Goal: Information Seeking & Learning: Check status

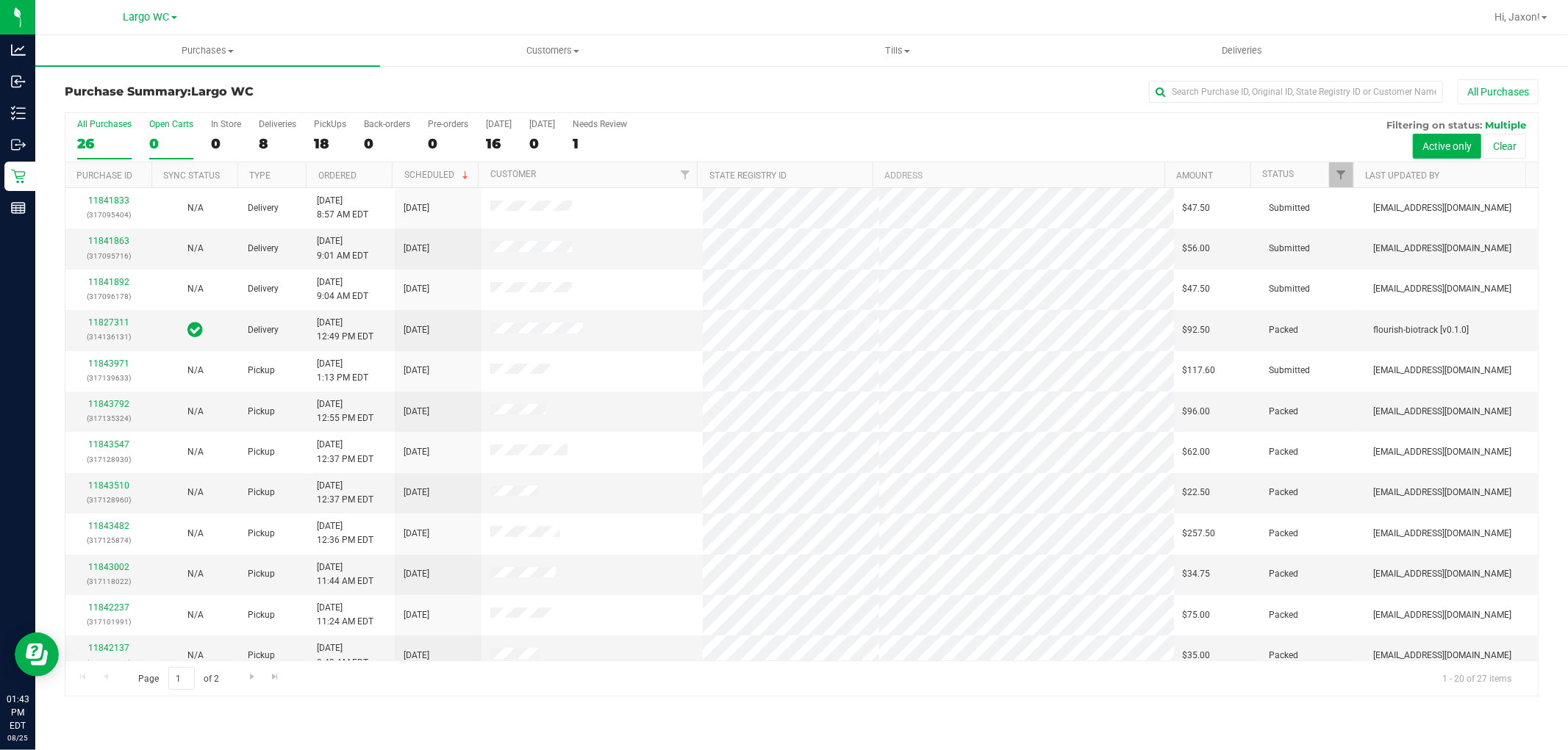
click at [176, 122] on div "Open Carts" at bounding box center [171, 124] width 44 height 11
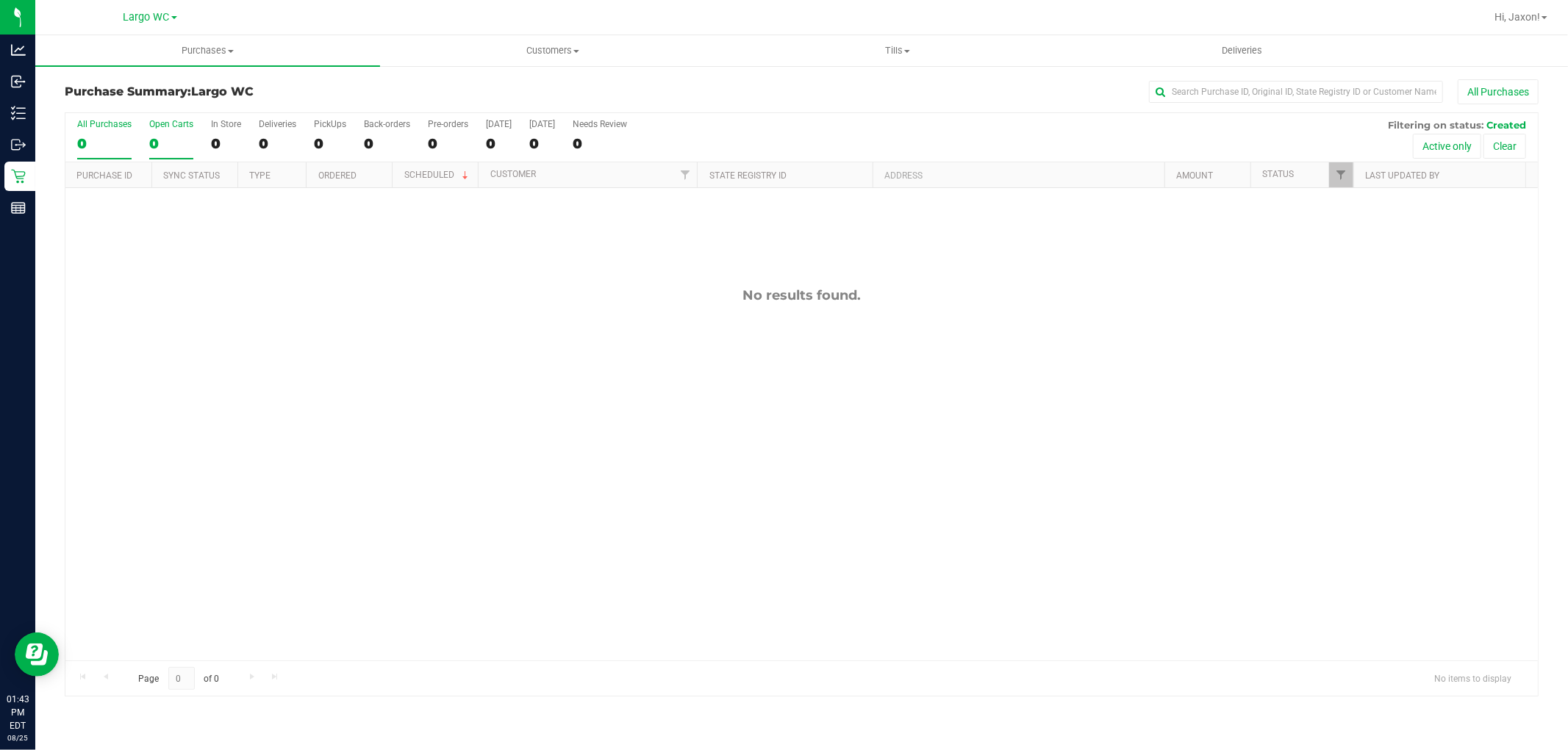
click at [166, 132] on label "Open Carts 0" at bounding box center [171, 139] width 44 height 40
click at [0, 0] on input "Open Carts 0" at bounding box center [0, 0] width 0 height 0
click at [166, 132] on label "Open Carts 0" at bounding box center [171, 139] width 44 height 40
click at [0, 0] on input "Open Carts 0" at bounding box center [0, 0] width 0 height 0
drag, startPoint x: 1251, startPoint y: 94, endPoint x: 1252, endPoint y: 77, distance: 17.0
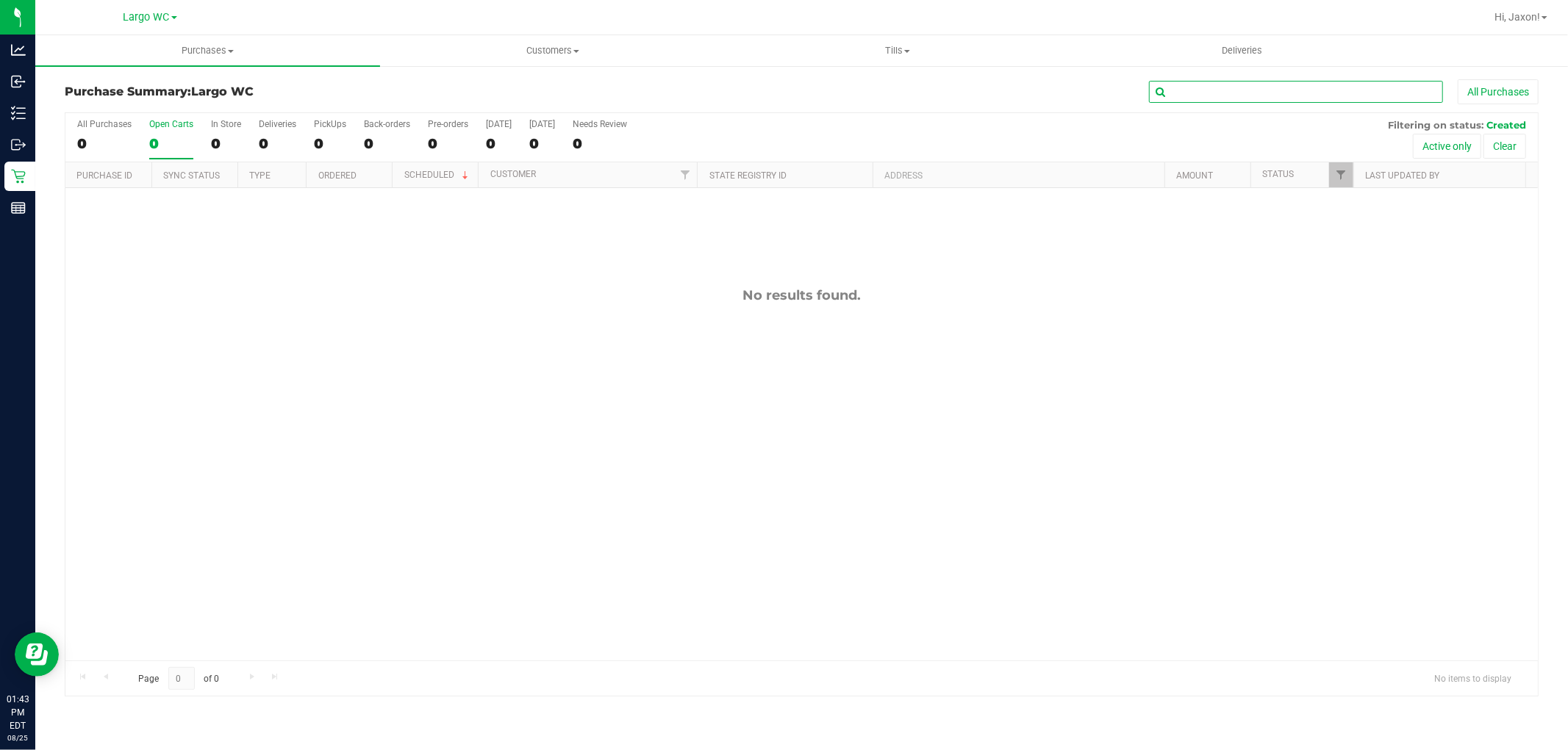
click at [1252, 78] on div "Purchase Summary: [GEOGRAPHIC_DATA] All Purchases All Purchases 0 Open Carts 0 …" at bounding box center [801, 388] width 1533 height 647
type input "geoLANNIE"
click at [495, 64] on uib-tab-heading "Customers All customers Add a new customer All physicians" at bounding box center [552, 51] width 344 height 30
click at [479, 83] on span "All customers" at bounding box center [433, 88] width 106 height 12
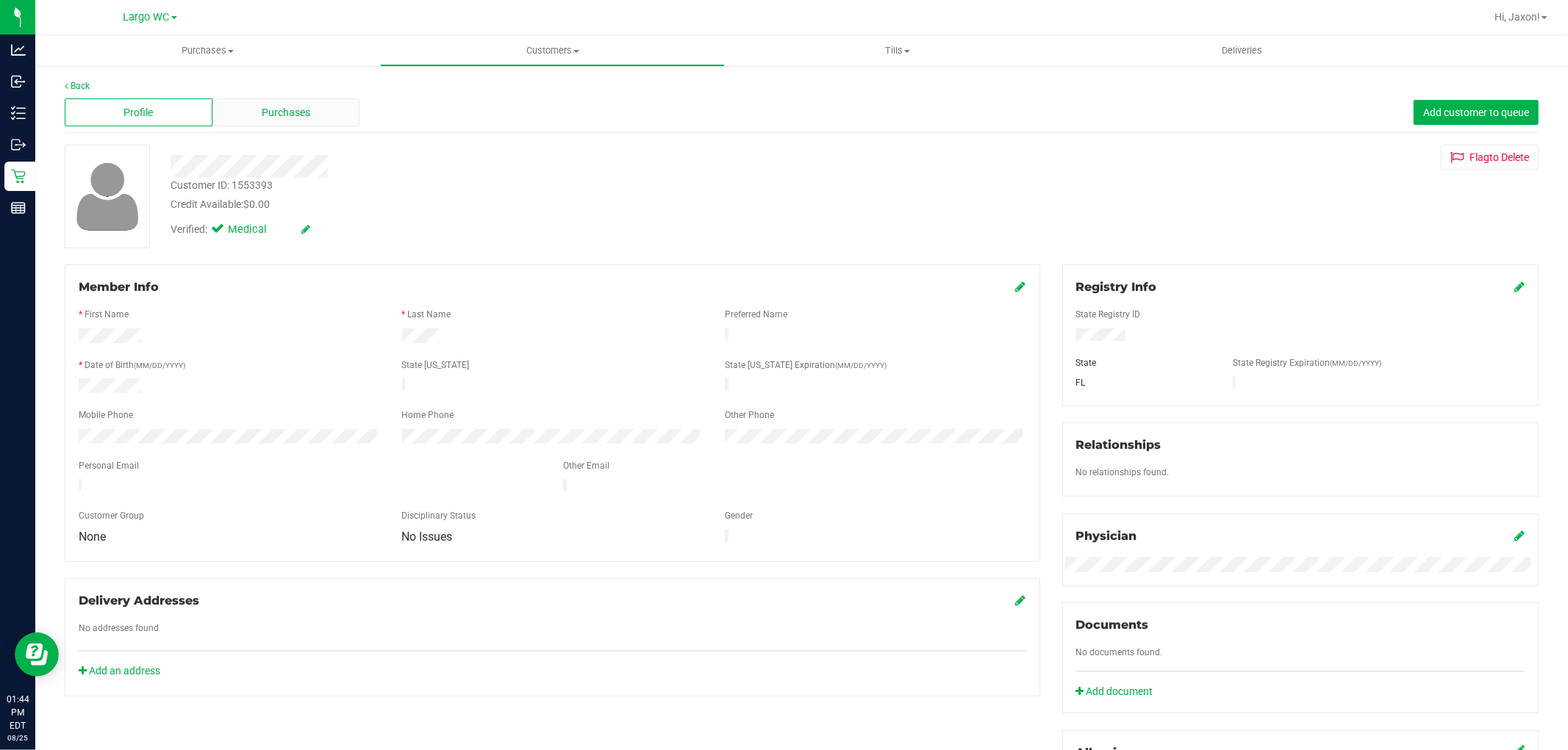
click at [273, 105] on span "Purchases" at bounding box center [286, 113] width 48 height 16
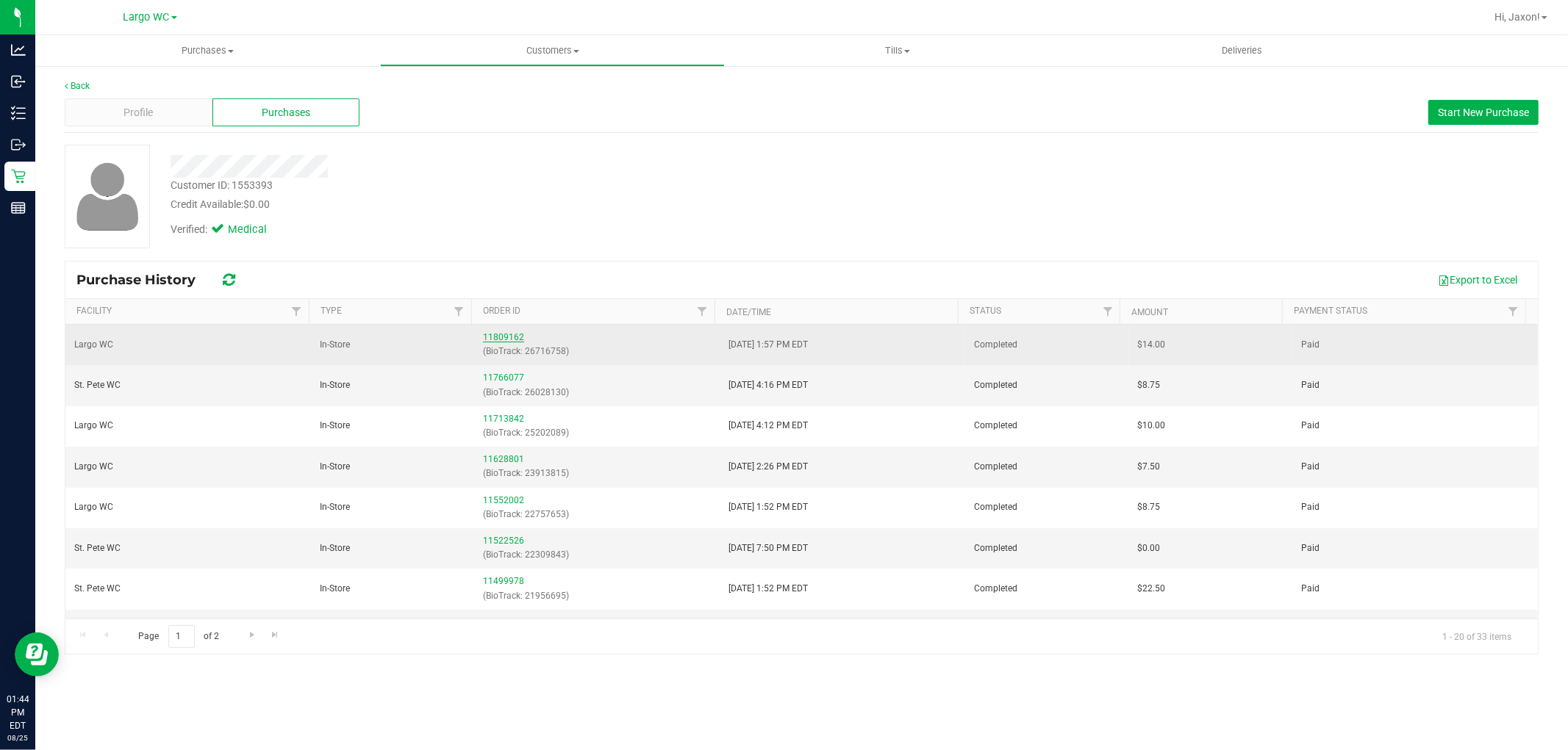
click at [504, 336] on link "11809162" at bounding box center [503, 337] width 41 height 11
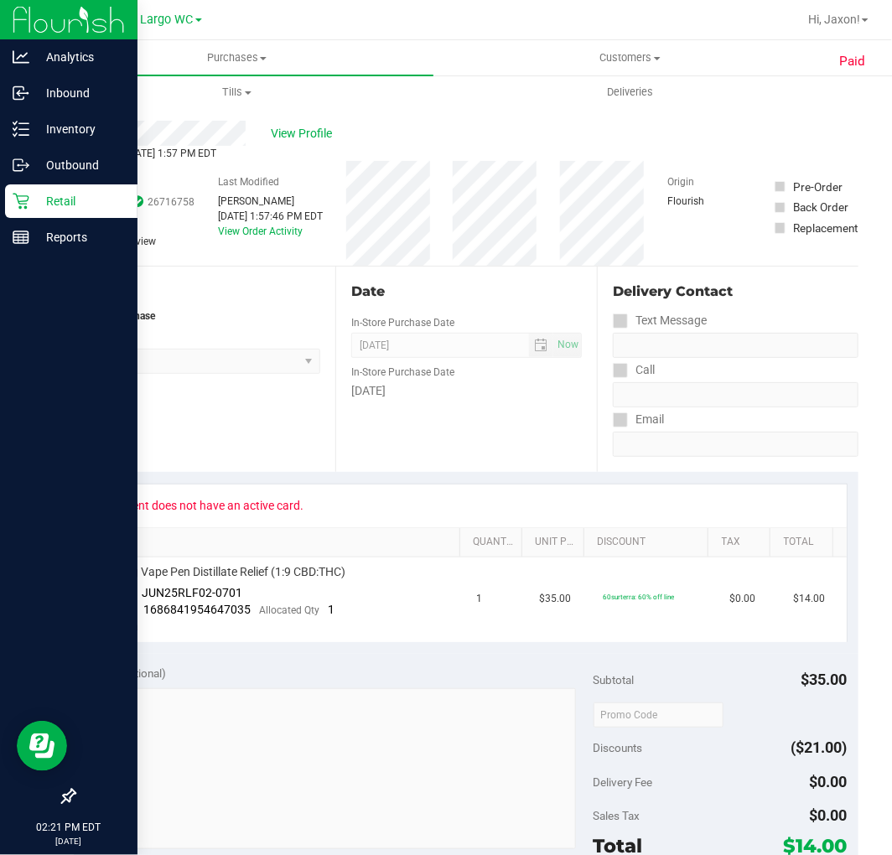
click at [70, 208] on p "Retail" at bounding box center [79, 201] width 101 height 20
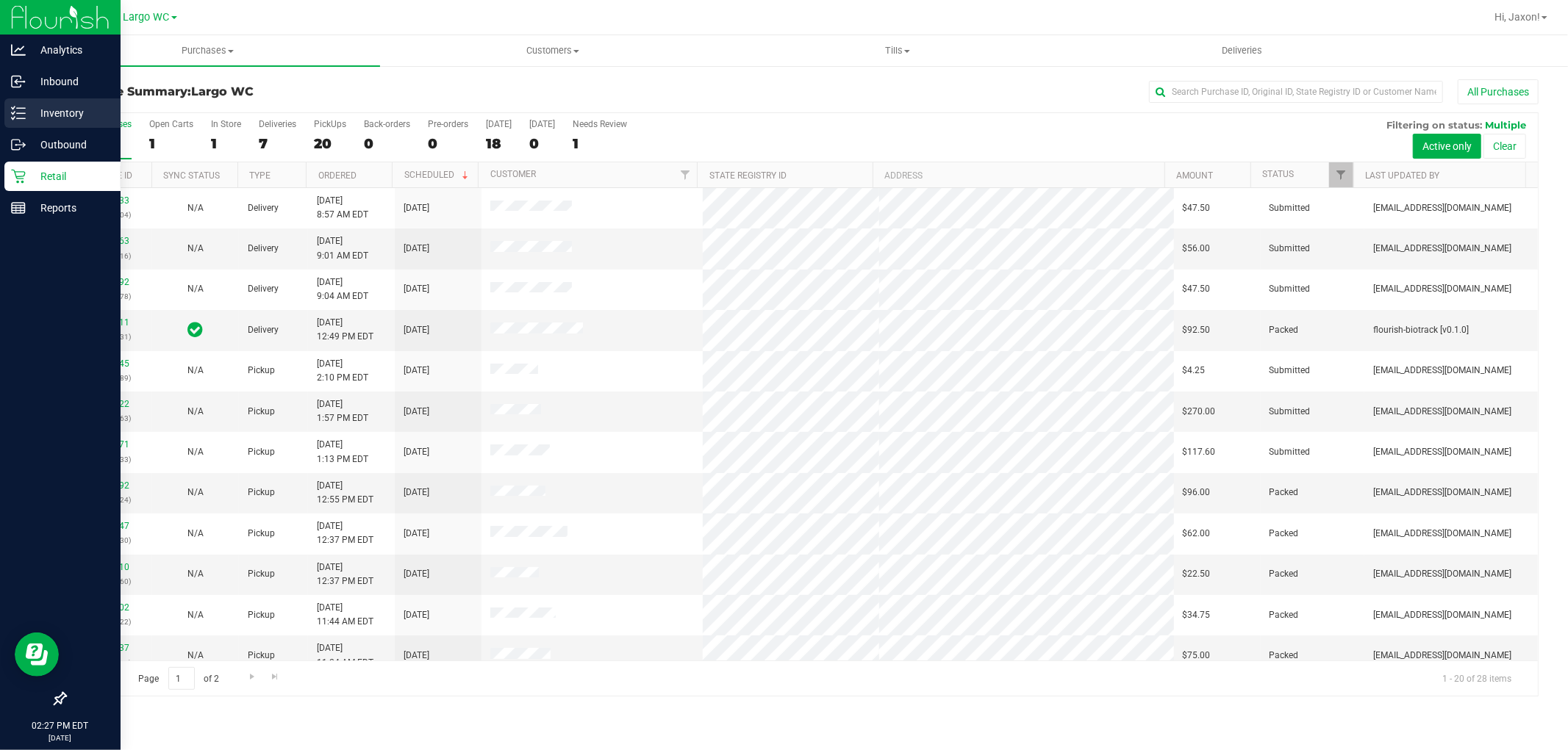
click at [16, 115] on icon at bounding box center [18, 113] width 15 height 15
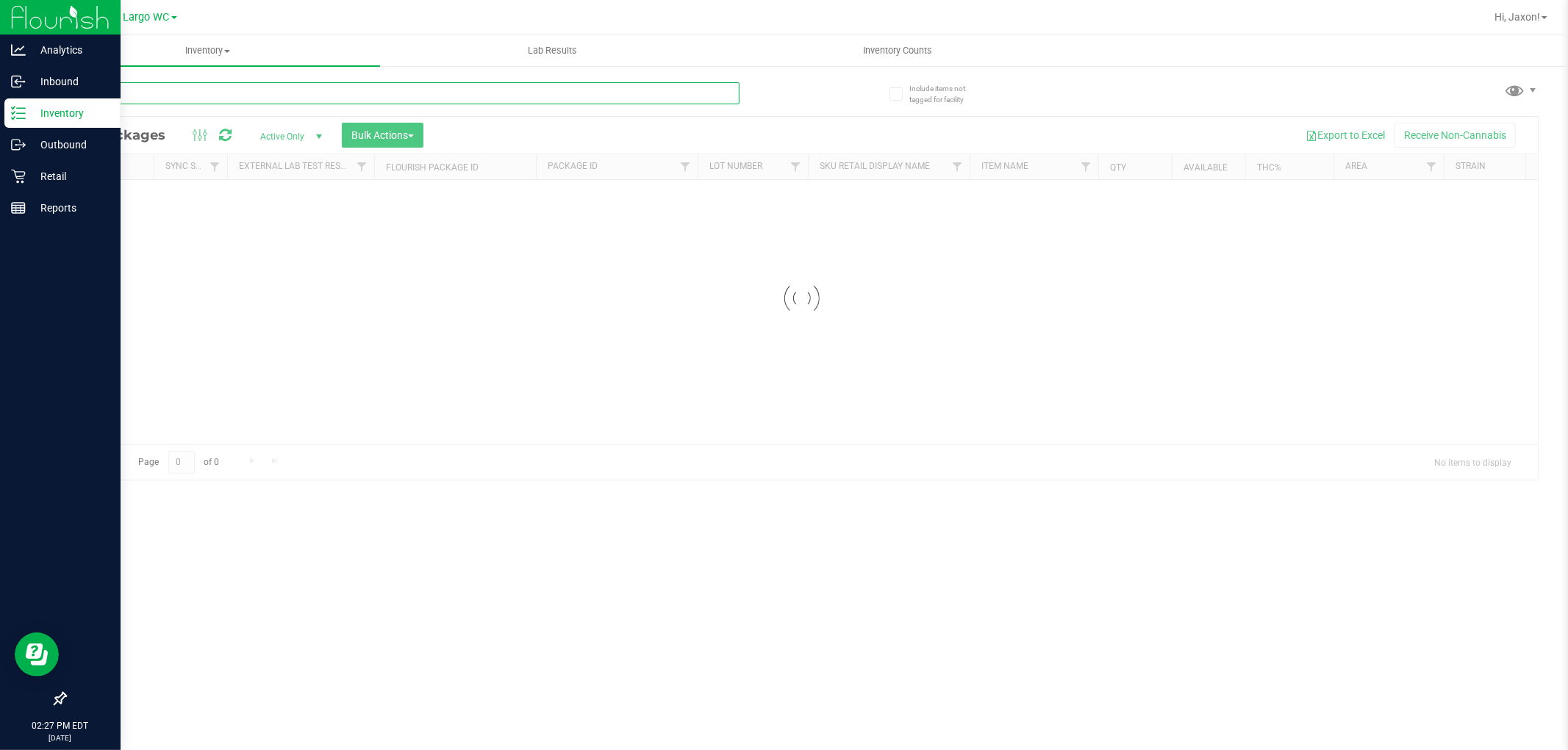
click at [186, 98] on div "Inventory All packages All inventory Waste log Create inventory Lab Results Inv…" at bounding box center [801, 393] width 1533 height 715
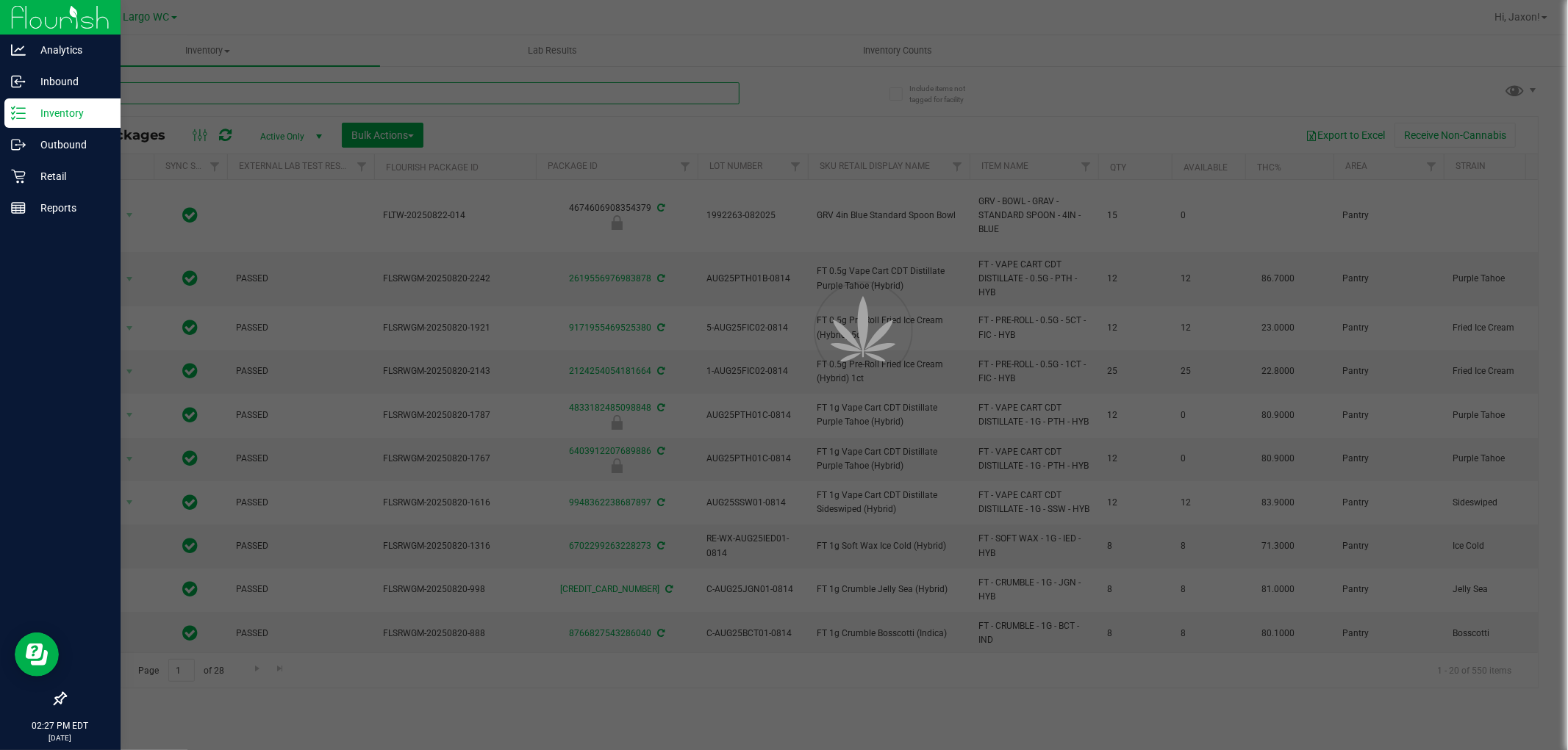
type input "[DATE]"
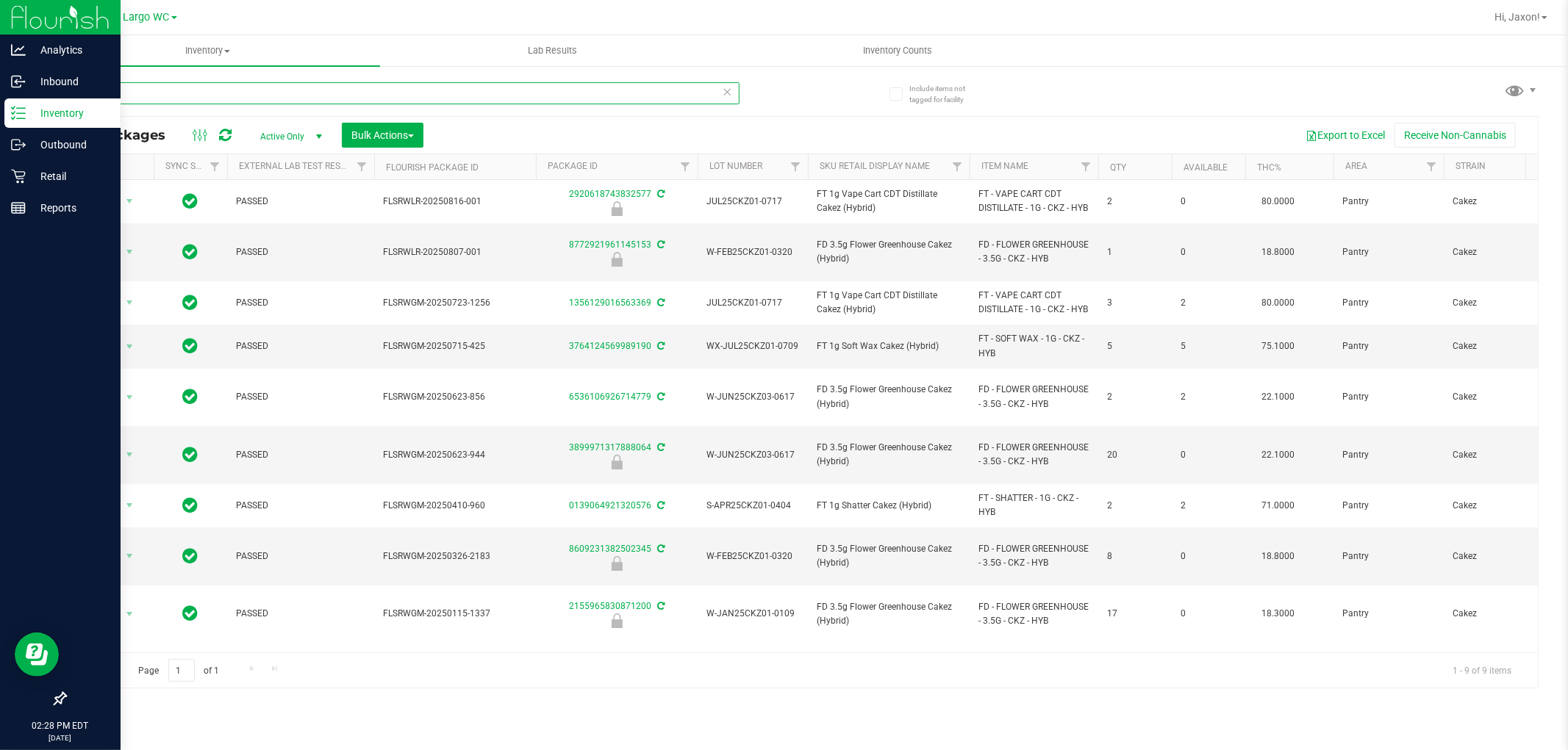
type input "ckz"
click at [656, 621] on div "Action Action Edit attributes Global inventory Locate package Package audit log…" at bounding box center [802, 415] width 1472 height 472
